Goal: Information Seeking & Learning: Understand process/instructions

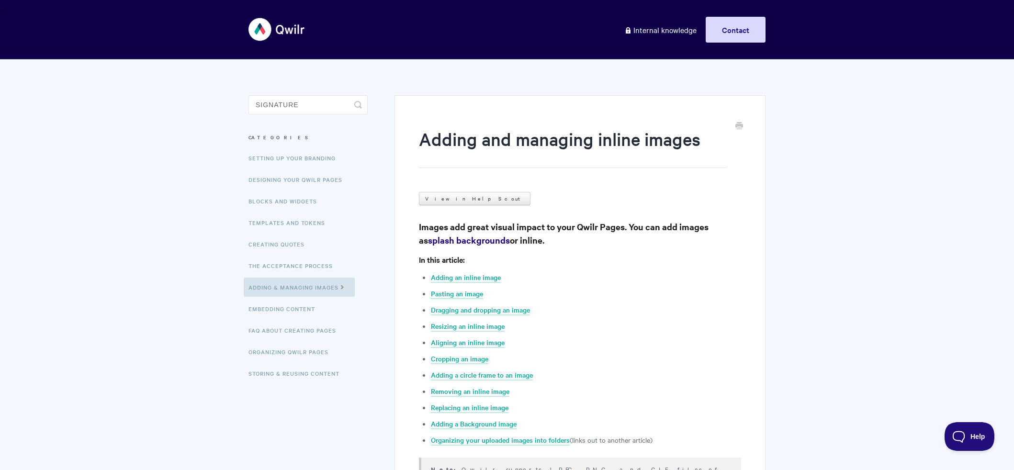
type input "signature"
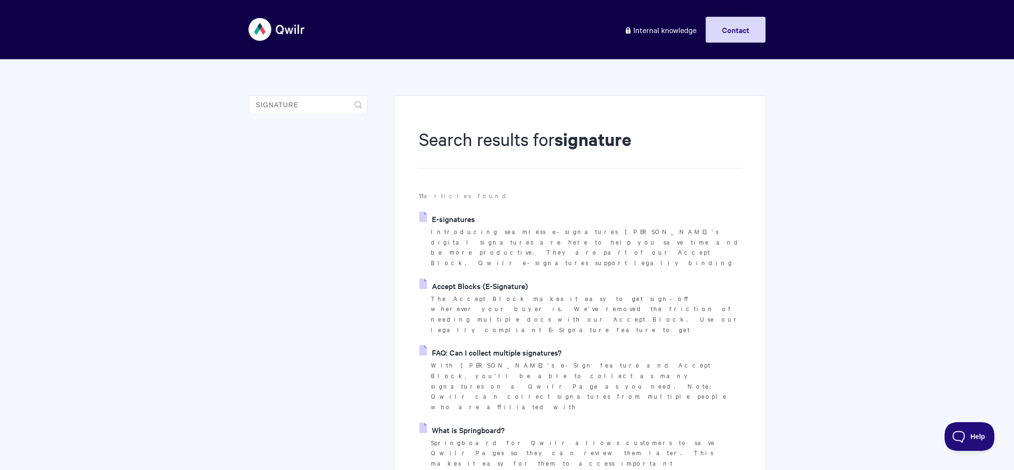
click at [517, 279] on link "Accept Blocks (E-Signature)" at bounding box center [473, 286] width 109 height 14
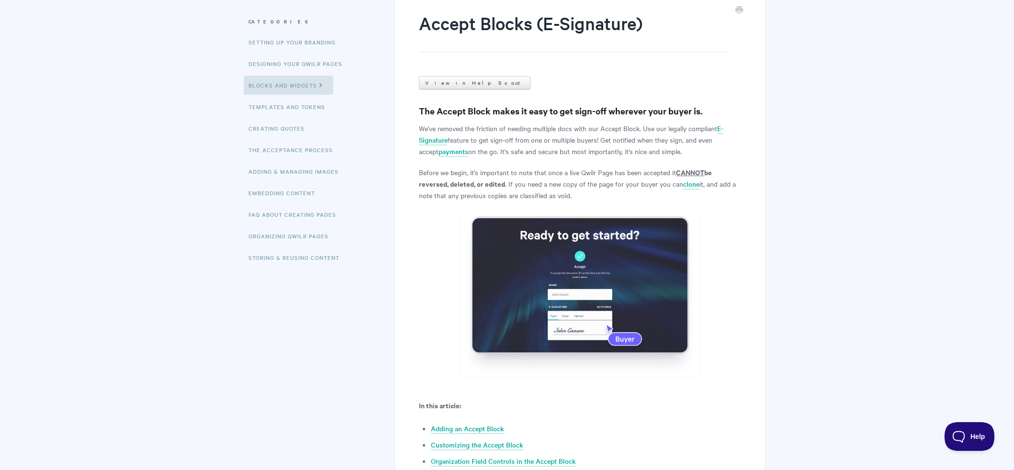
scroll to position [211, 0]
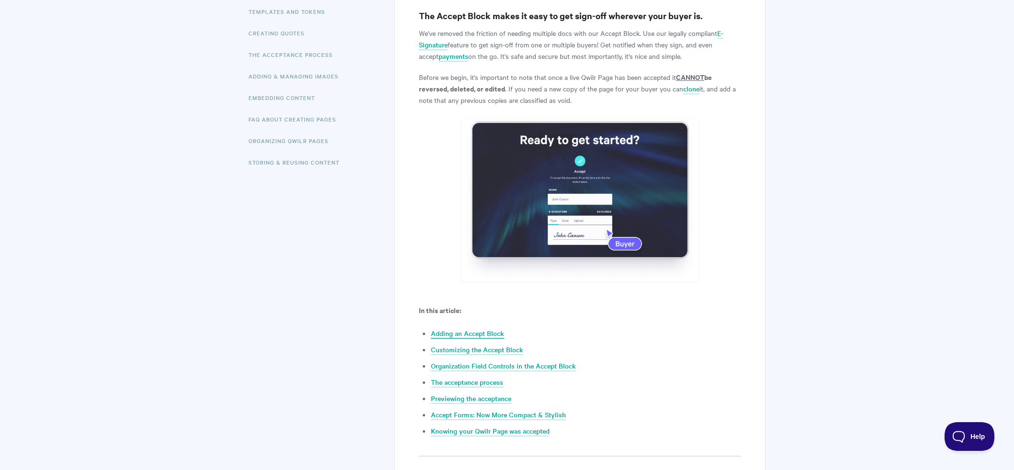
click at [461, 331] on link "Adding an Accept Block" at bounding box center [467, 334] width 73 height 11
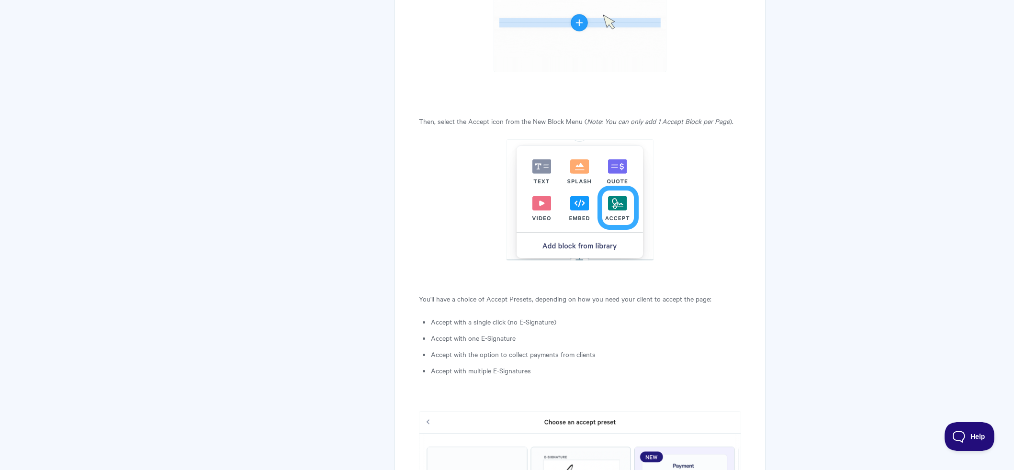
scroll to position [1125, 0]
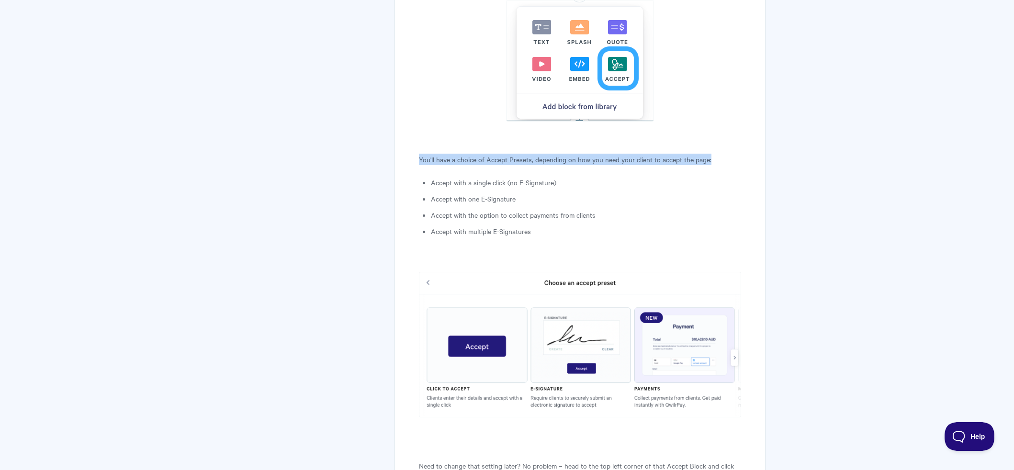
drag, startPoint x: 408, startPoint y: 154, endPoint x: 701, endPoint y: 243, distance: 306.8
